Goal: Task Accomplishment & Management: Use online tool/utility

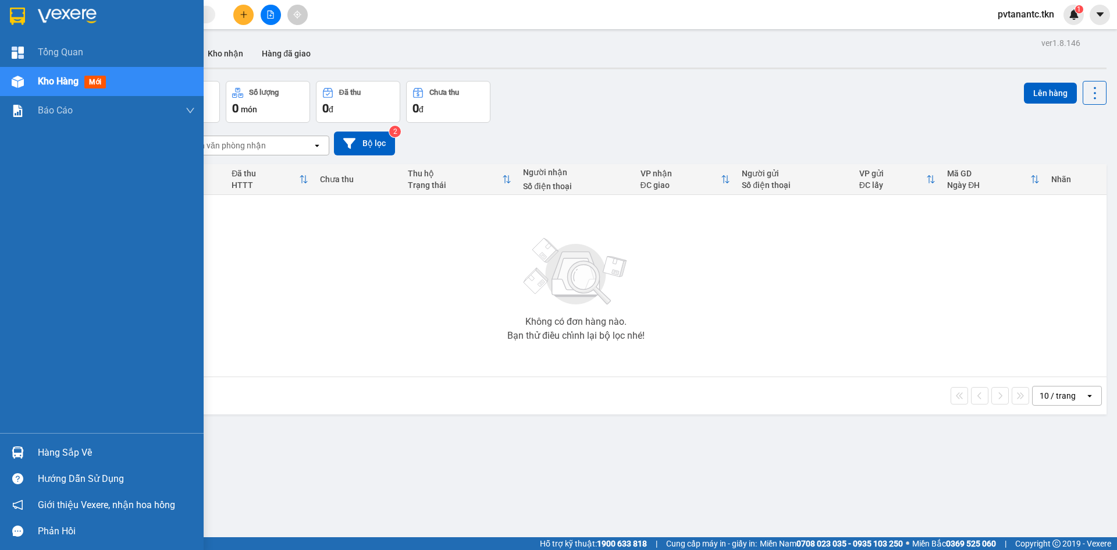
click at [16, 452] on img at bounding box center [18, 452] width 12 height 12
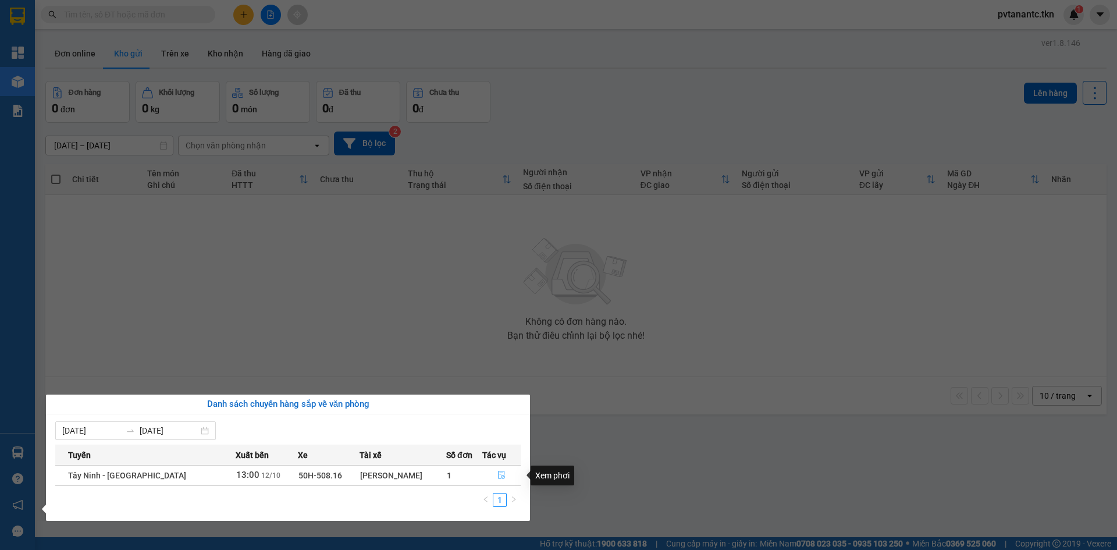
click at [498, 477] on icon "file-done" at bounding box center [501, 475] width 7 height 8
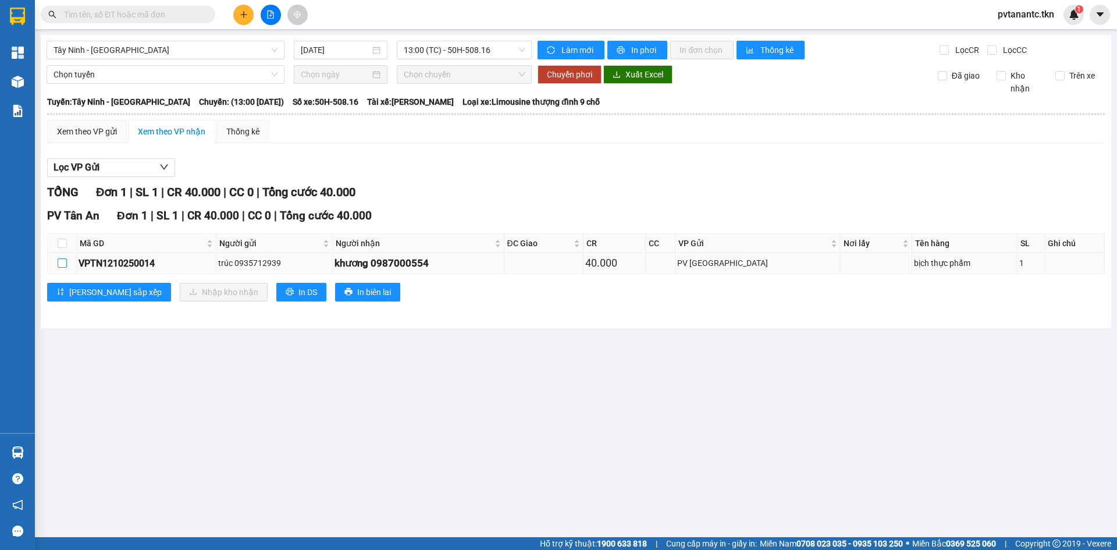
click at [59, 263] on input "checkbox" at bounding box center [62, 262] width 9 height 9
checkbox input "true"
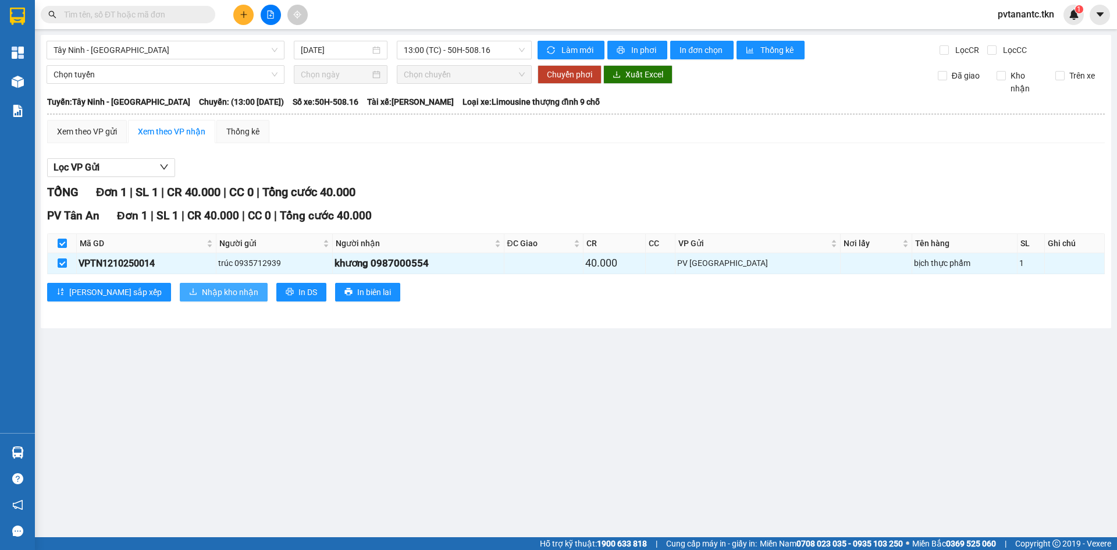
click at [202, 289] on span "Nhập kho nhận" at bounding box center [230, 292] width 56 height 13
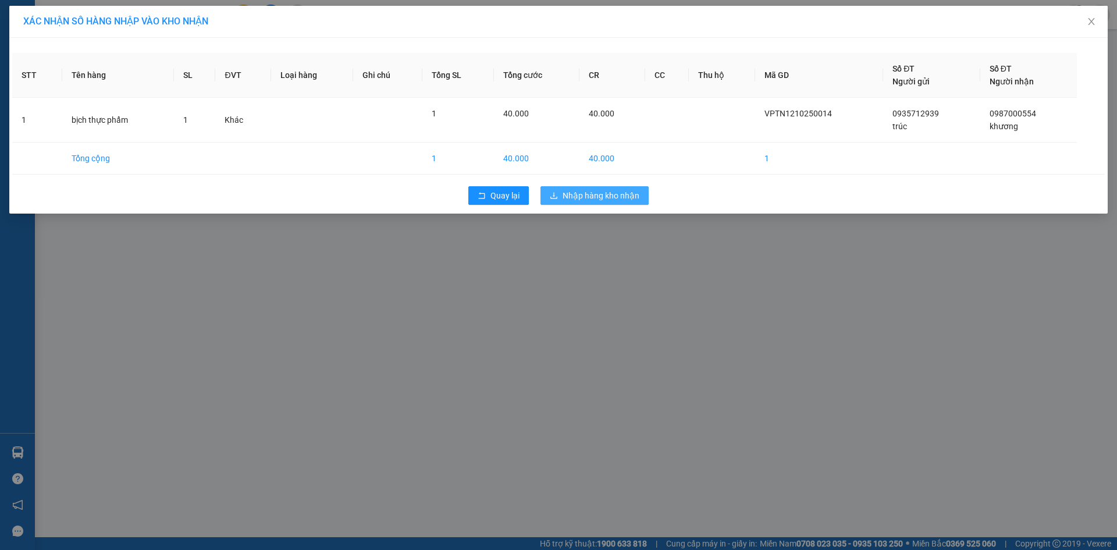
click at [591, 195] on span "Nhập hàng kho nhận" at bounding box center [600, 195] width 77 height 13
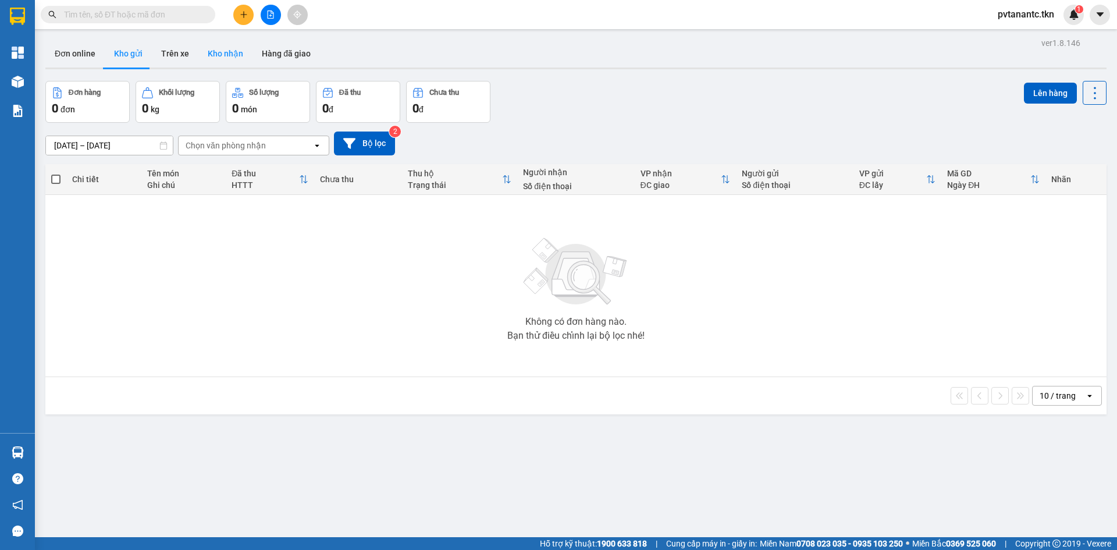
click at [220, 51] on button "Kho nhận" at bounding box center [225, 54] width 54 height 28
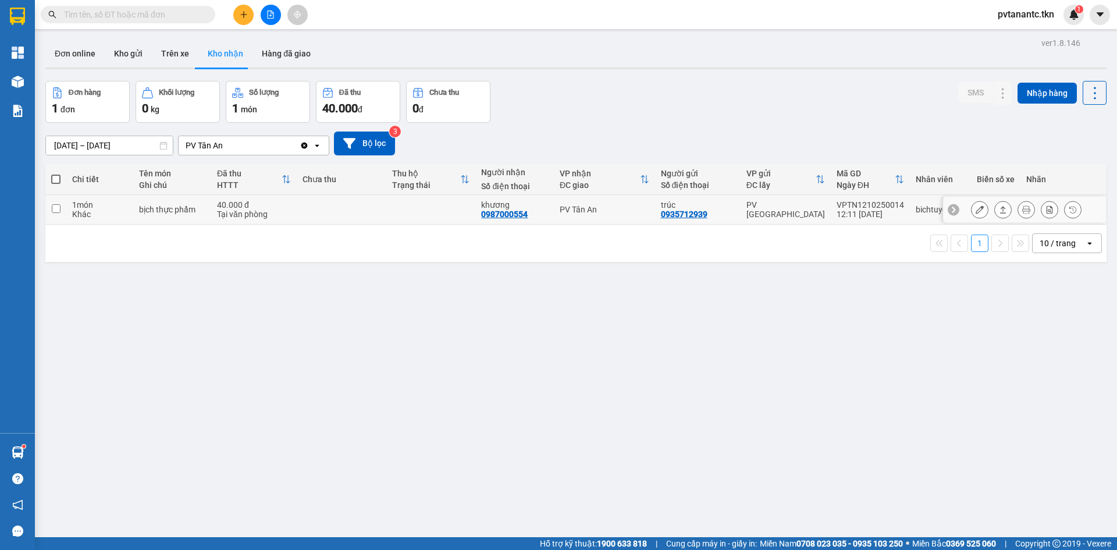
click at [58, 207] on input "checkbox" at bounding box center [56, 208] width 9 height 9
checkbox input "true"
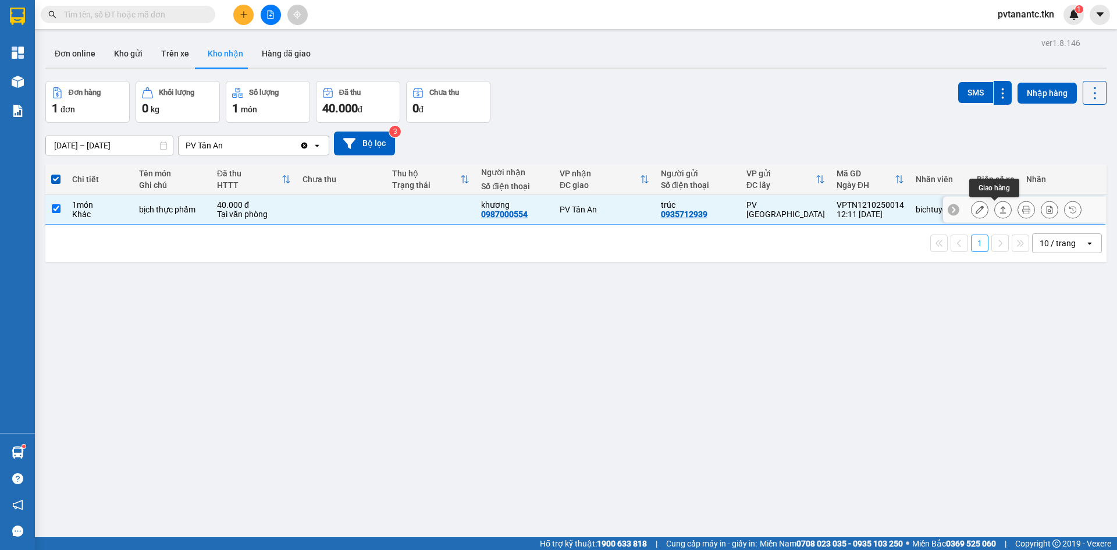
click at [998, 208] on icon at bounding box center [1002, 209] width 8 height 8
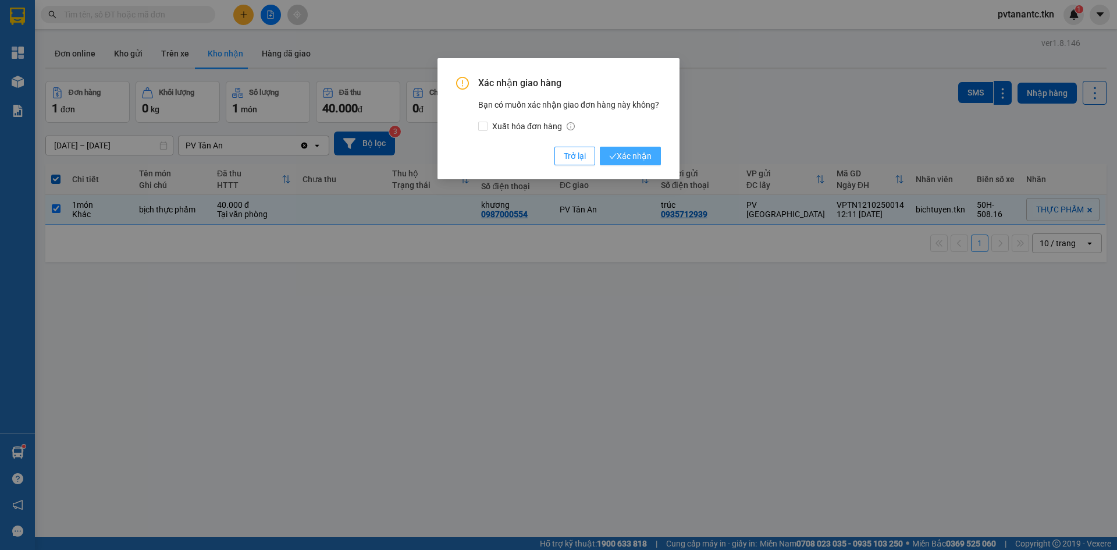
click at [635, 158] on span "Xác nhận" at bounding box center [630, 155] width 42 height 13
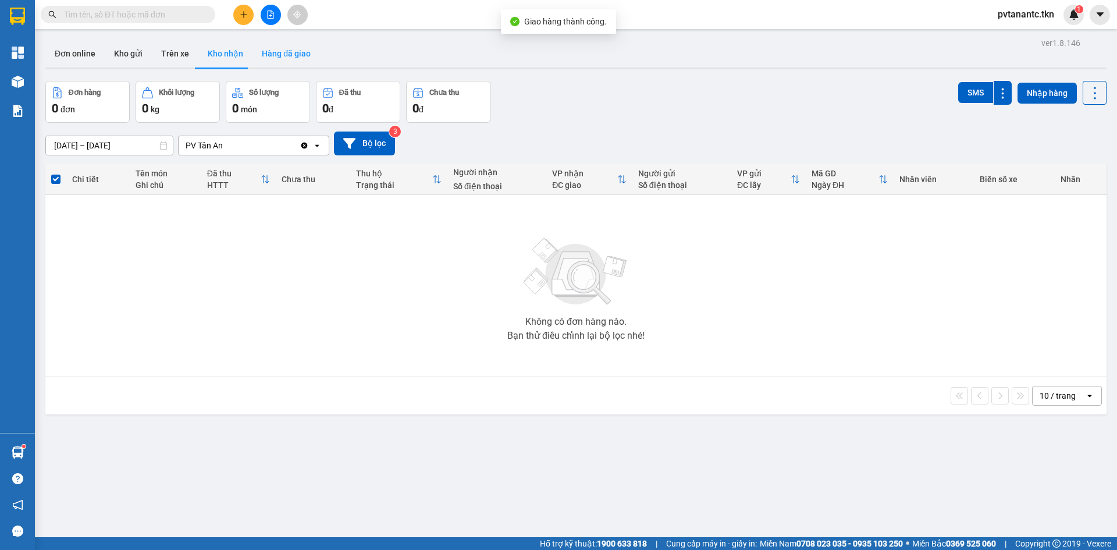
click at [282, 51] on button "Hàng đã giao" at bounding box center [285, 54] width 67 height 28
